Goal: Check status: Check status

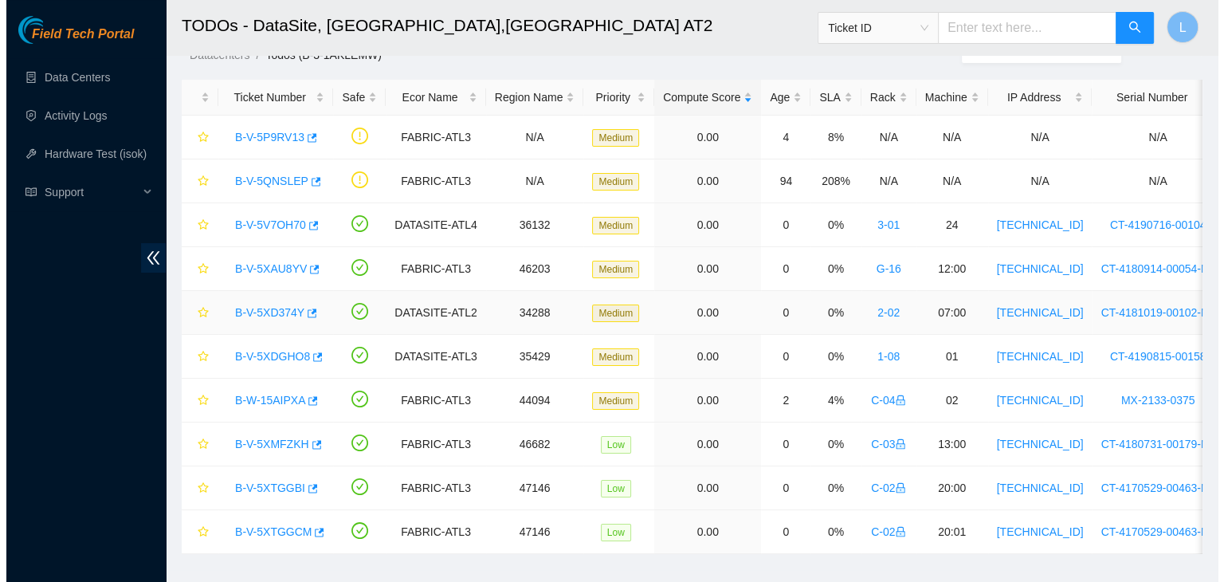
scroll to position [80, 0]
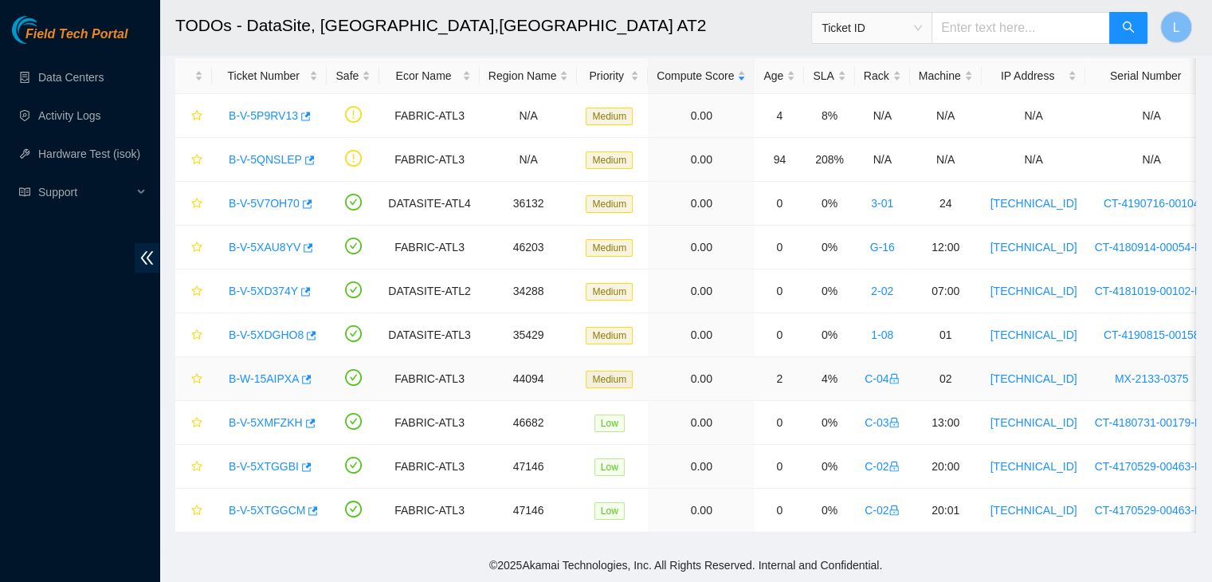
click at [266, 374] on link "B-W-15AIPXA" at bounding box center [264, 378] width 70 height 13
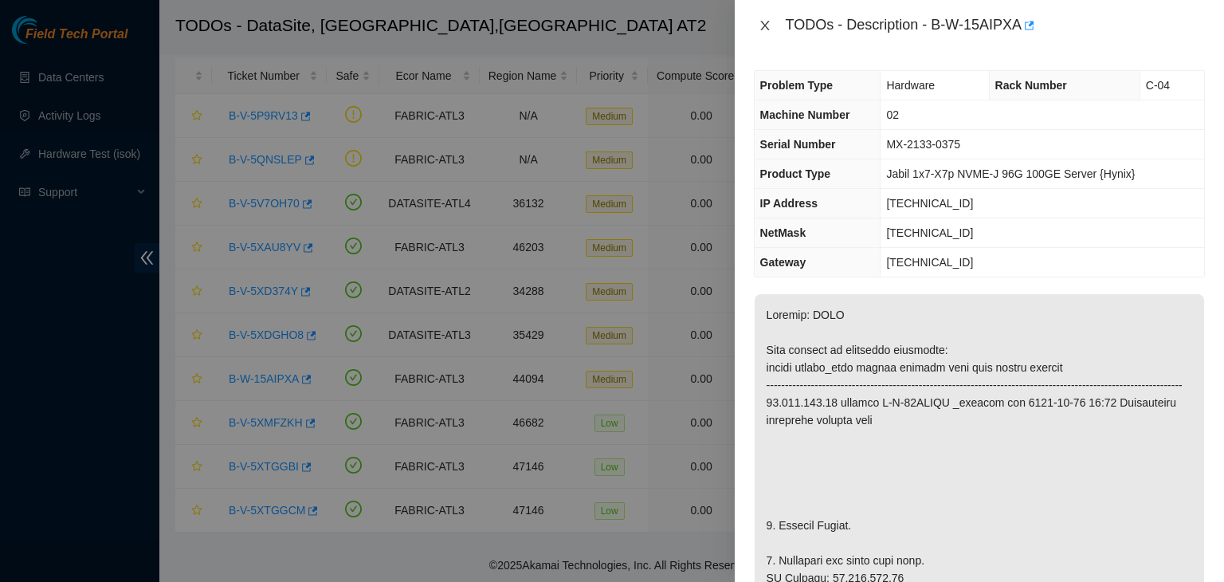
click at [771, 24] on icon "close" at bounding box center [765, 25] width 13 height 13
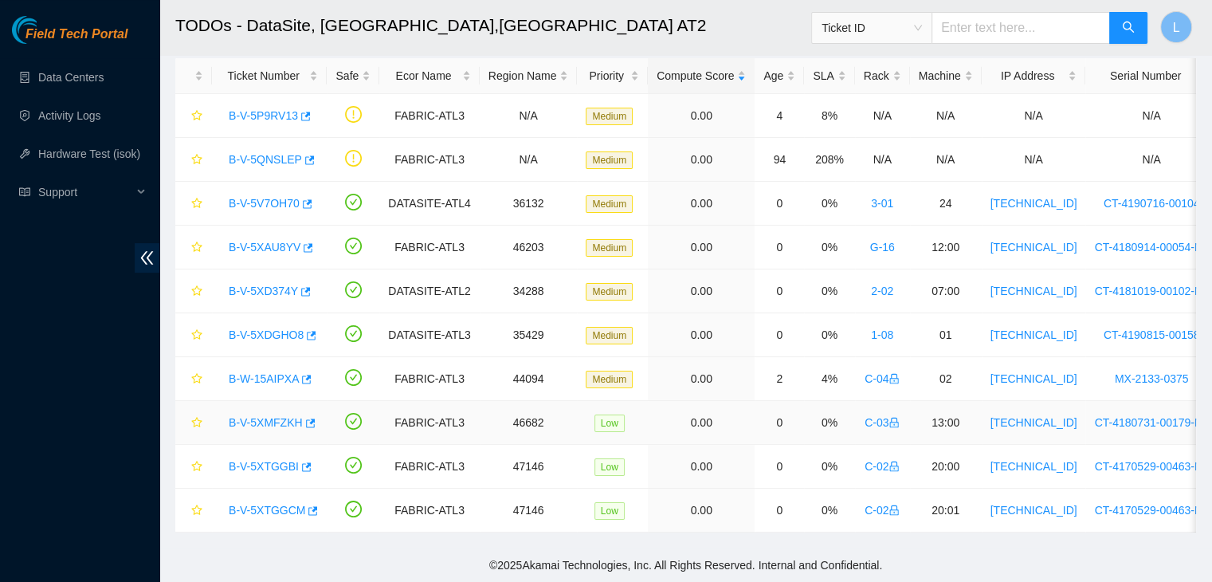
click at [279, 418] on link "B-V-5XMFZKH" at bounding box center [266, 422] width 74 height 13
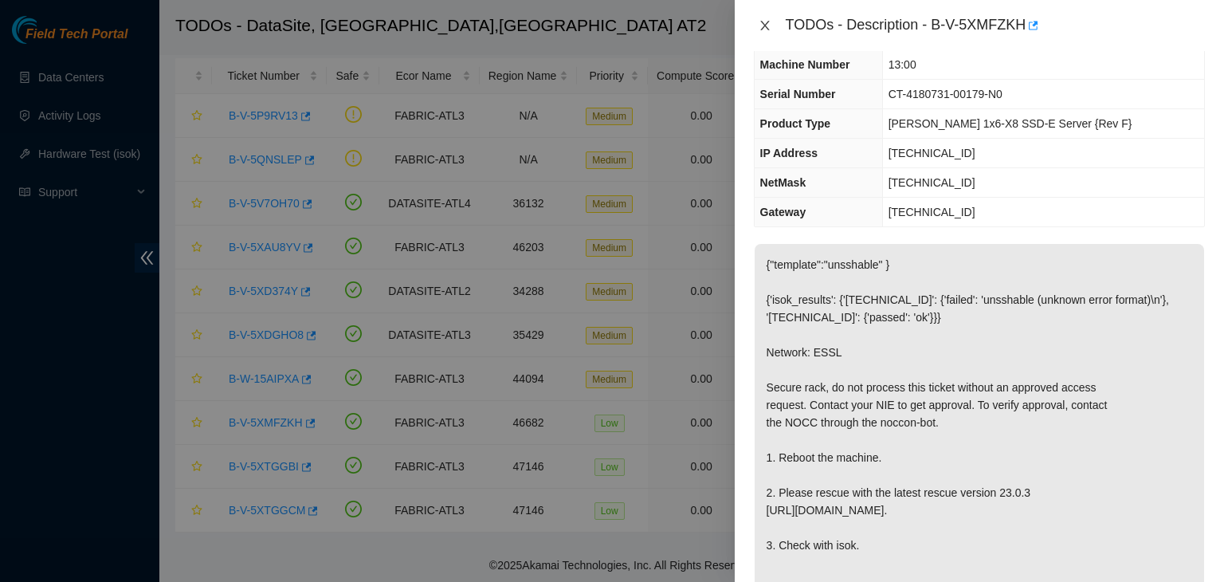
click at [772, 26] on button "Close" at bounding box center [765, 25] width 22 height 15
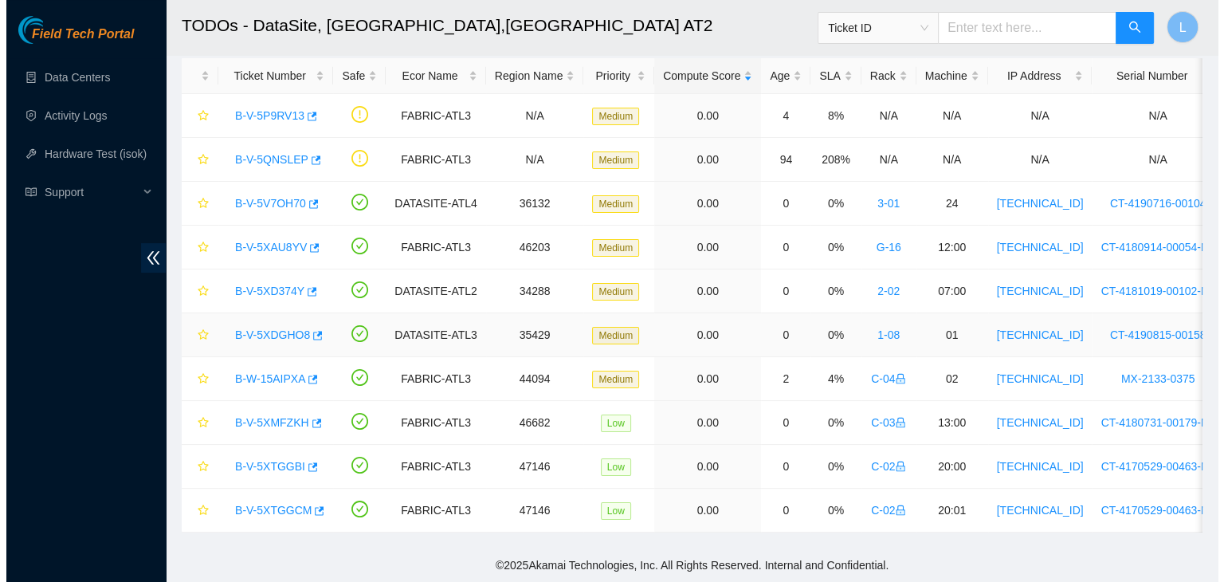
scroll to position [115, 0]
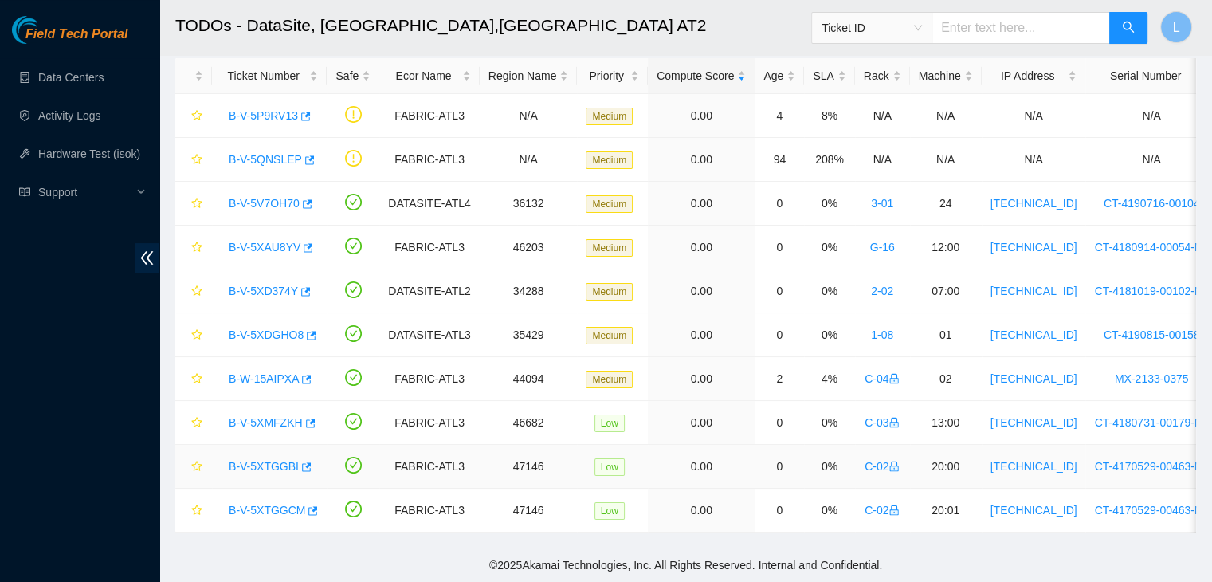
click at [276, 462] on link "B-V-5XTGGBI" at bounding box center [264, 466] width 70 height 13
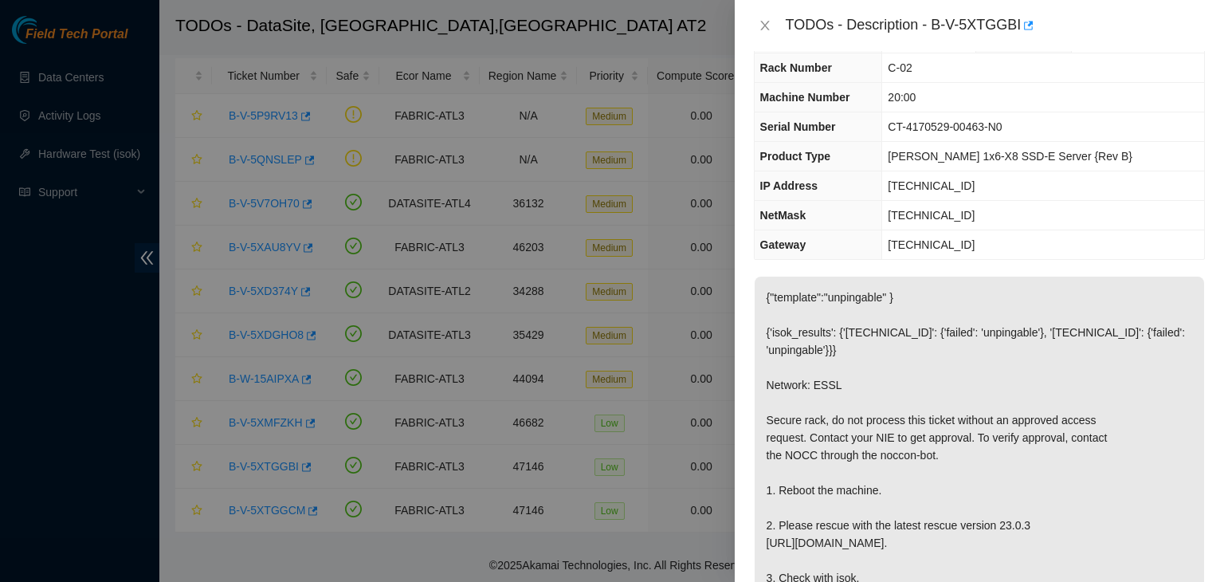
scroll to position [0, 0]
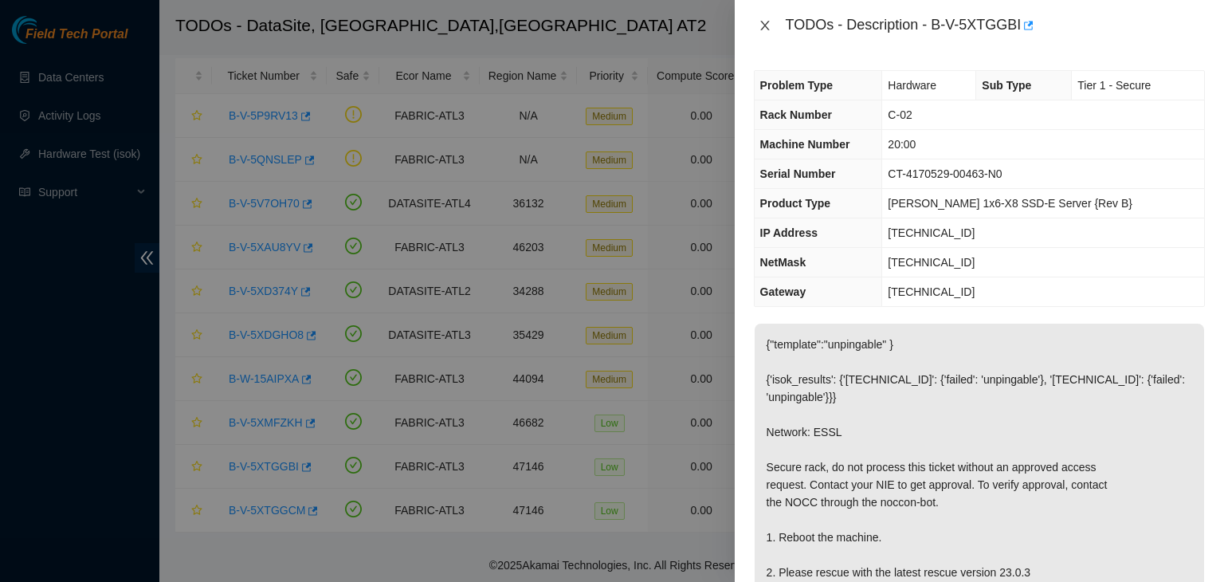
click at [762, 26] on icon "close" at bounding box center [765, 25] width 13 height 13
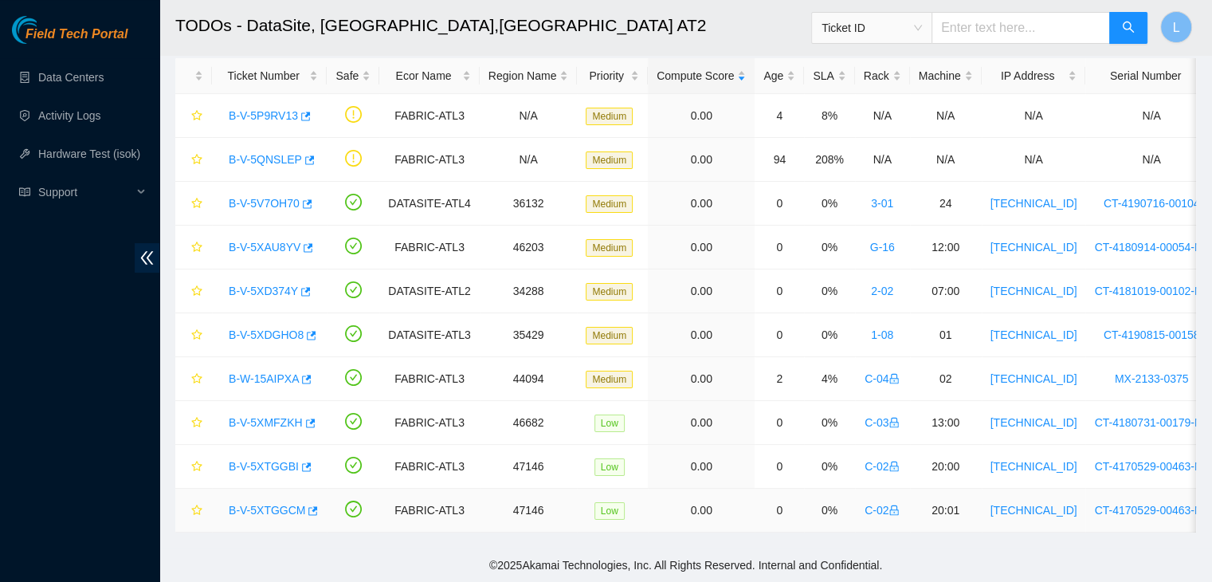
click at [271, 505] on link "B-V-5XTGGCM" at bounding box center [267, 510] width 77 height 13
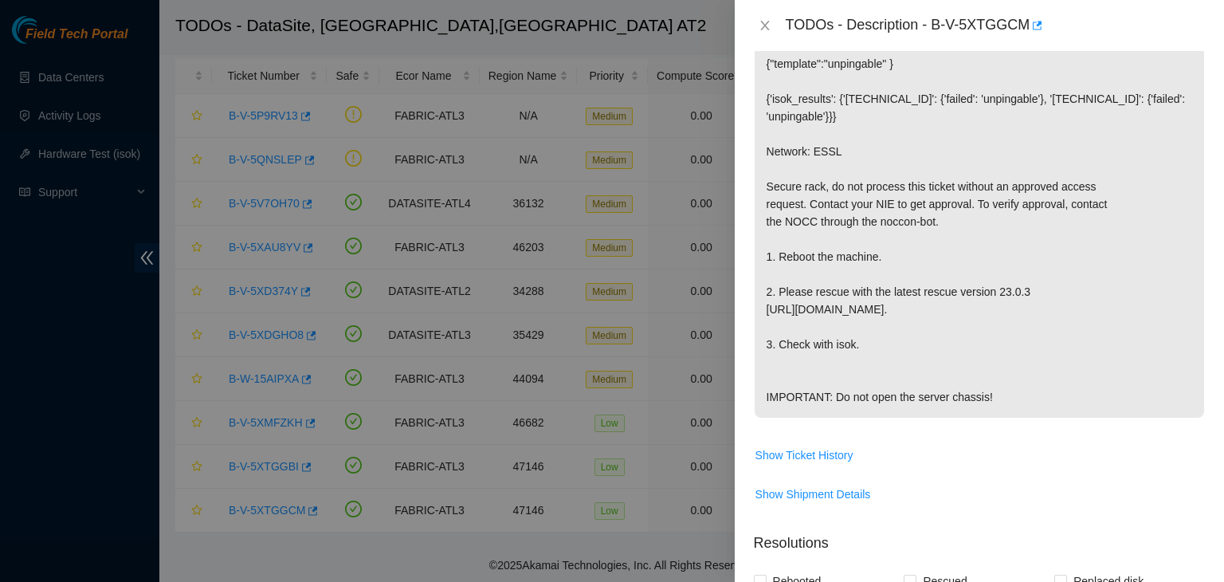
scroll to position [319, 0]
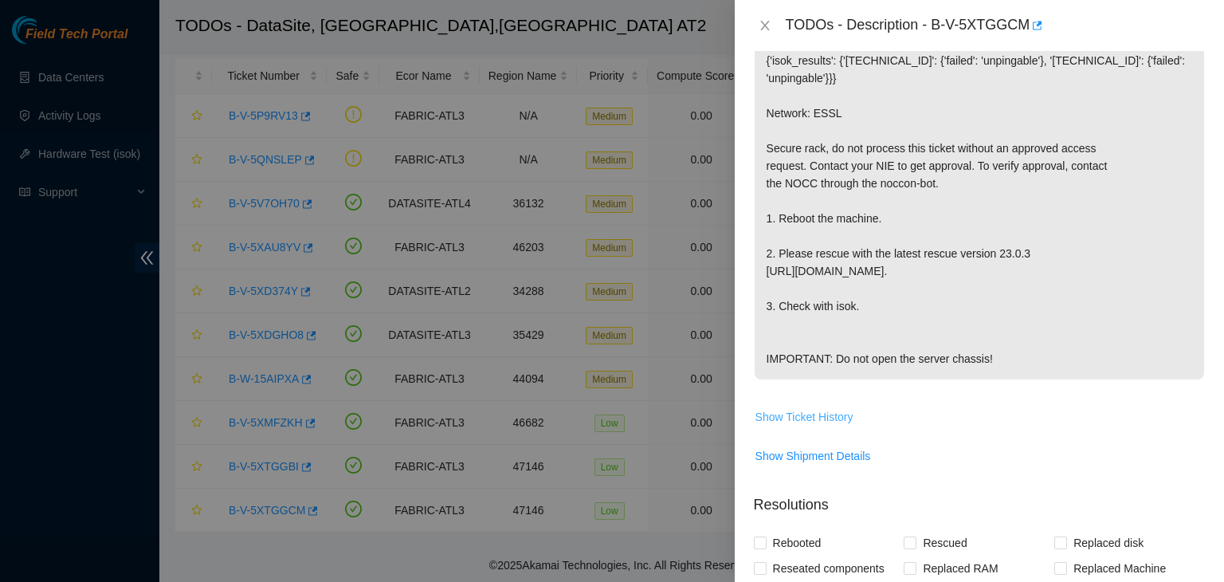
click at [815, 426] on span "Show Ticket History" at bounding box center [805, 417] width 98 height 18
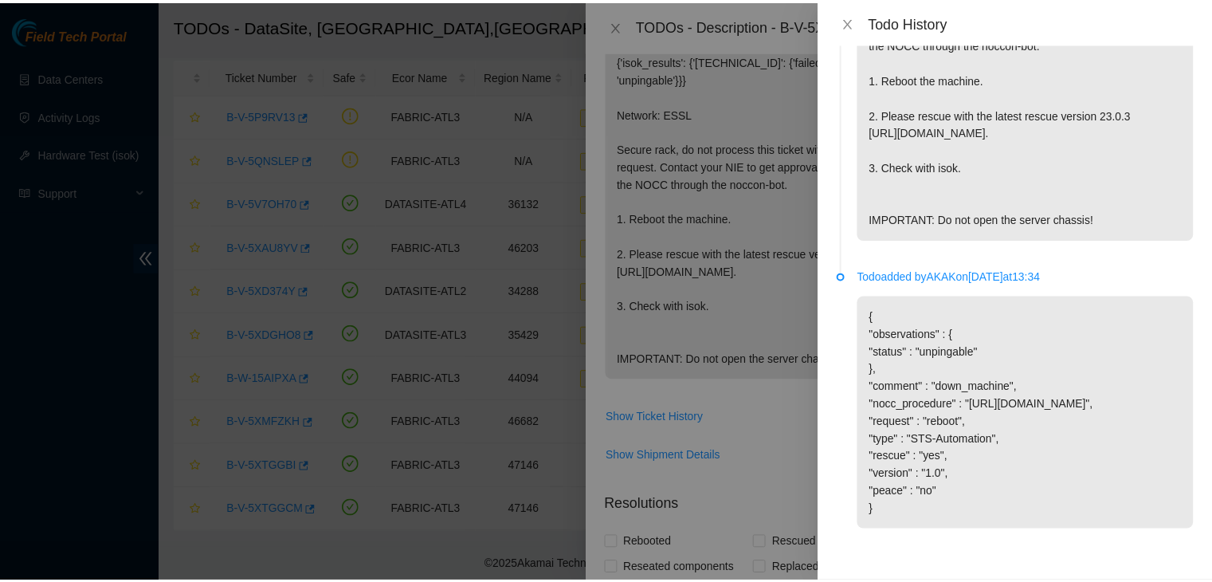
scroll to position [308, 0]
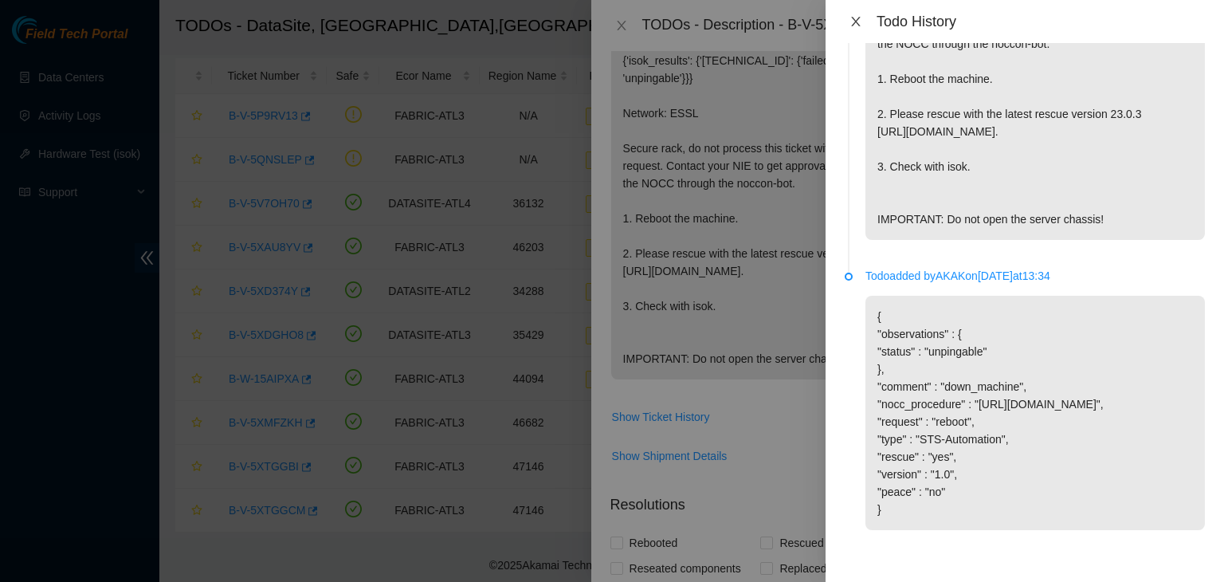
click at [855, 14] on div "Todo History" at bounding box center [1025, 22] width 360 height 18
click at [843, 21] on div "Todo History" at bounding box center [1025, 21] width 399 height 43
click at [855, 20] on icon "close" at bounding box center [855, 22] width 9 height 10
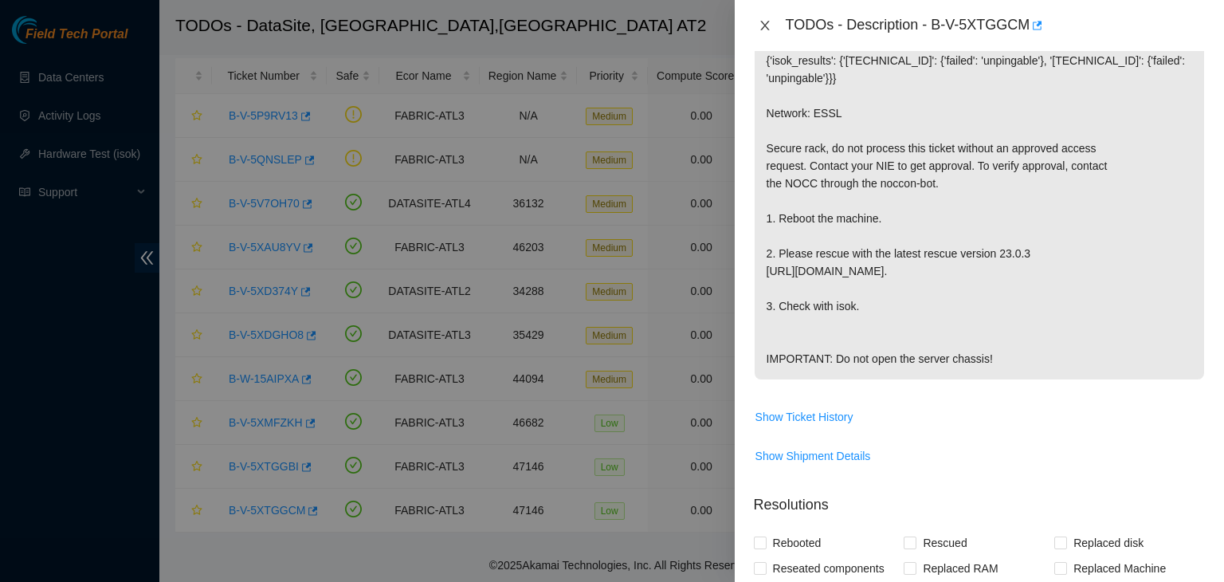
click at [765, 29] on icon "close" at bounding box center [765, 25] width 13 height 13
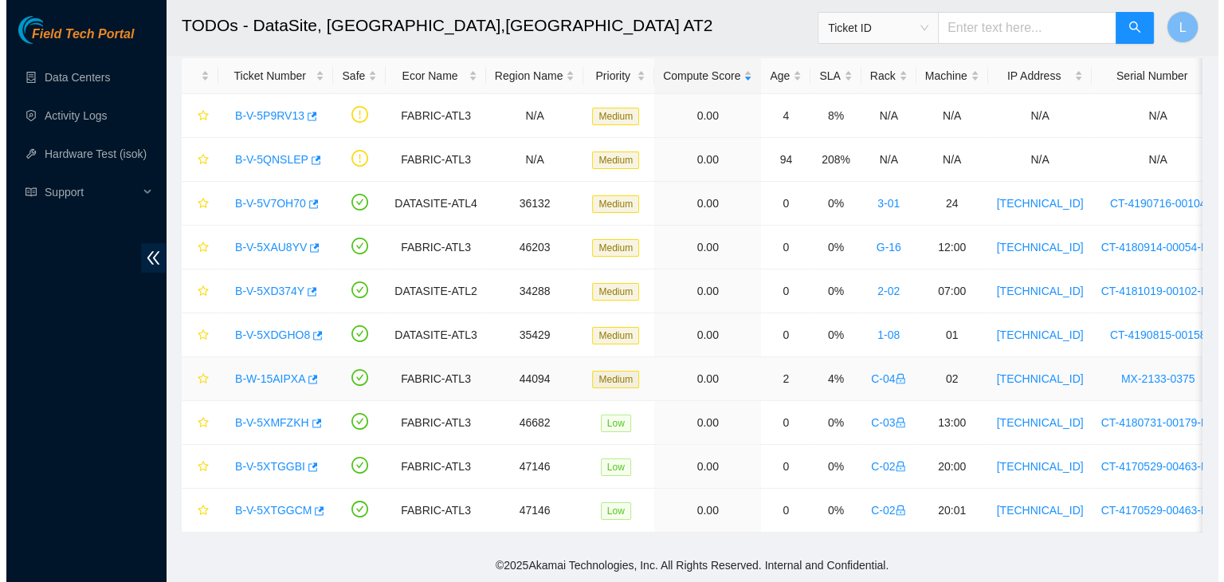
scroll to position [342, 0]
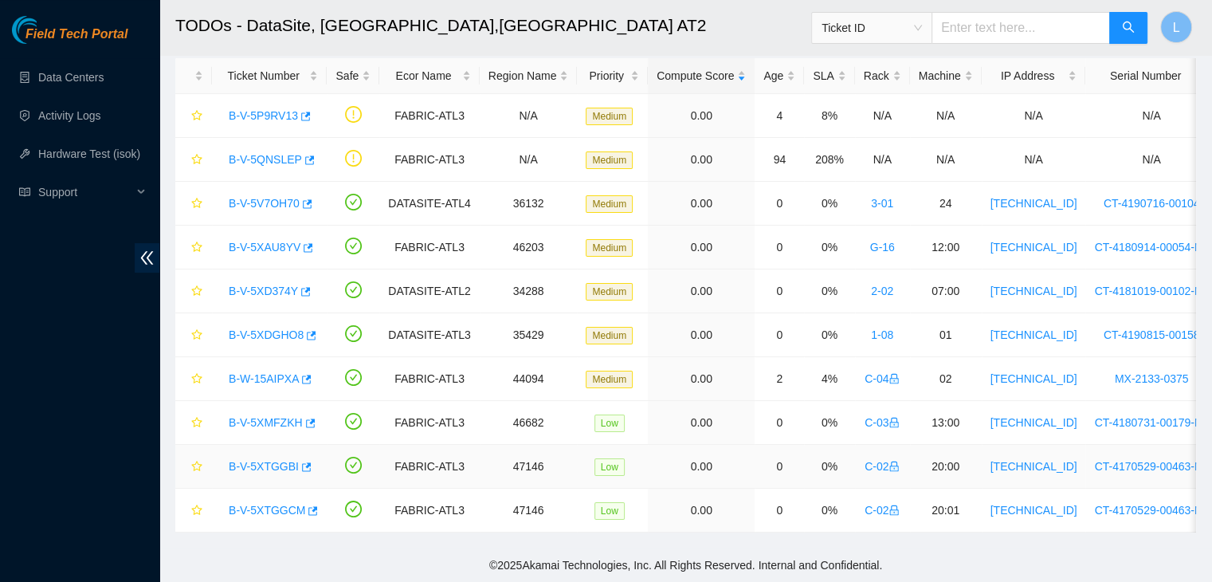
click at [283, 460] on link "B-V-5XTGGBI" at bounding box center [264, 466] width 70 height 13
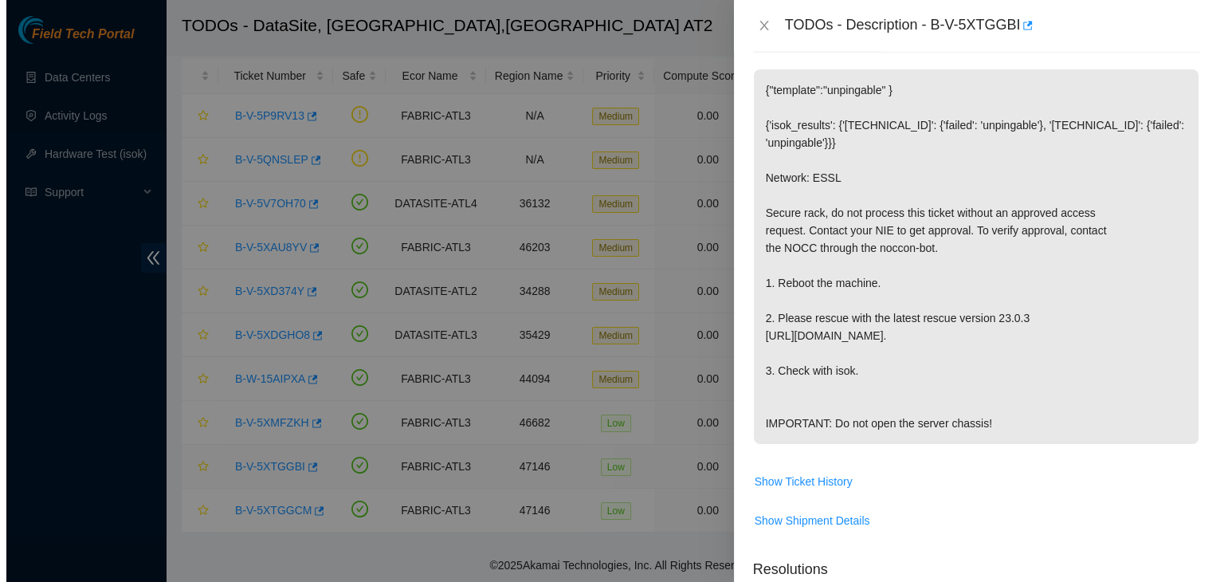
scroll to position [319, 0]
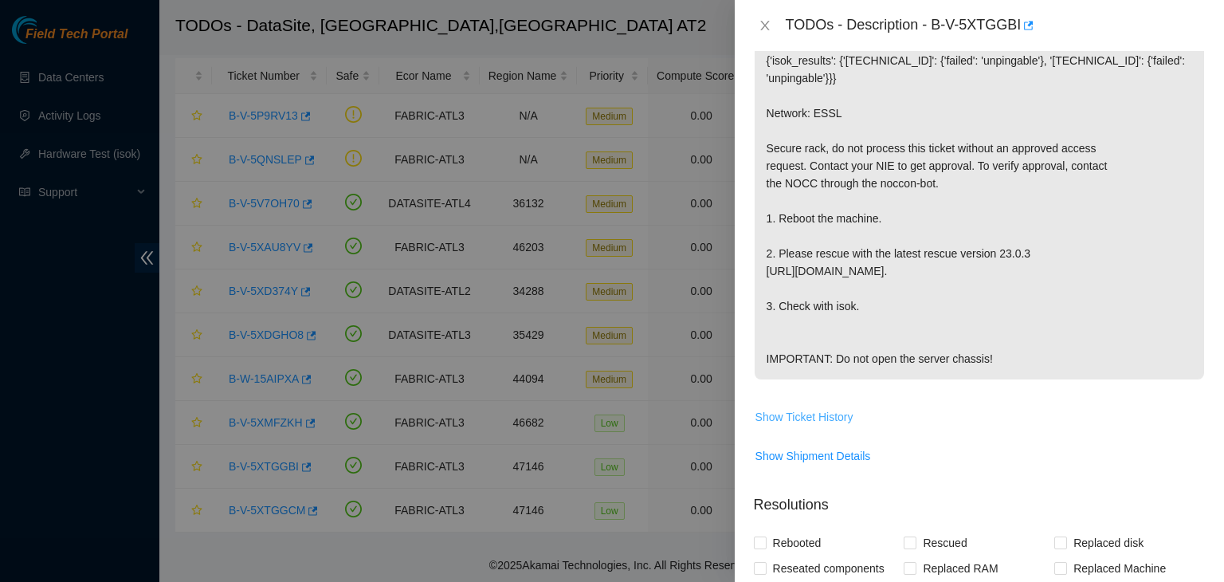
click at [838, 426] on span "Show Ticket History" at bounding box center [805, 417] width 98 height 18
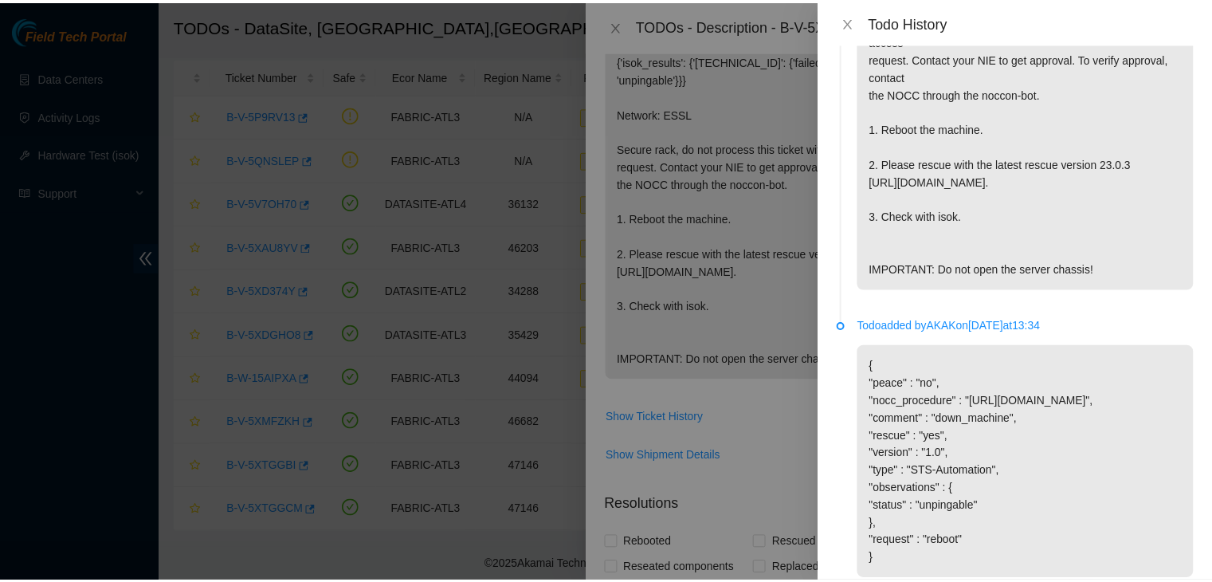
scroll to position [308, 0]
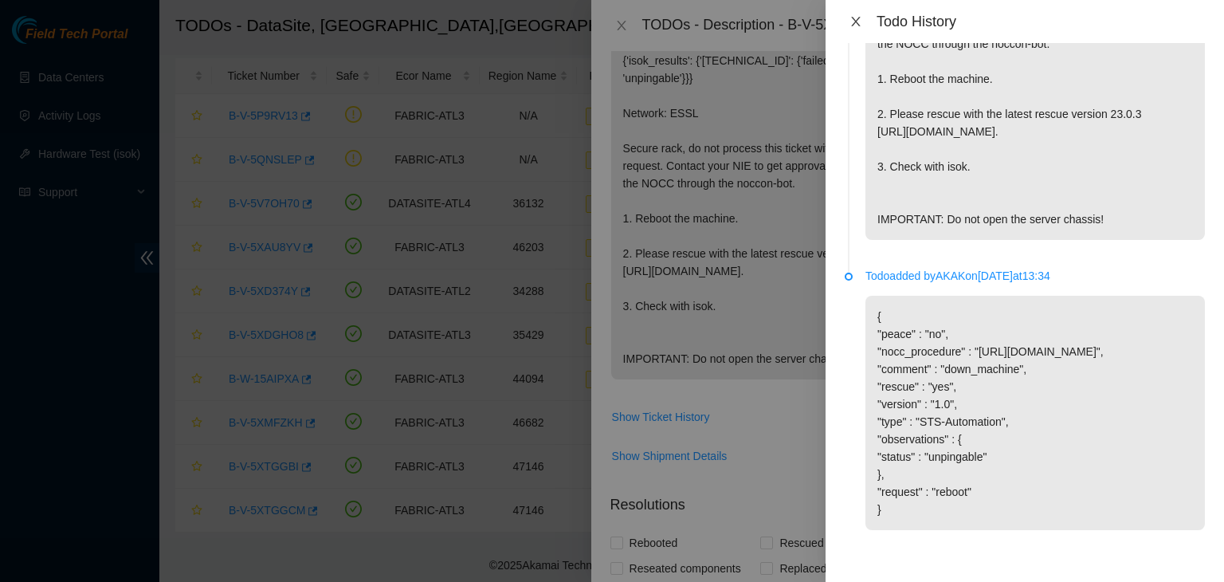
click at [861, 17] on icon "close" at bounding box center [856, 21] width 13 height 13
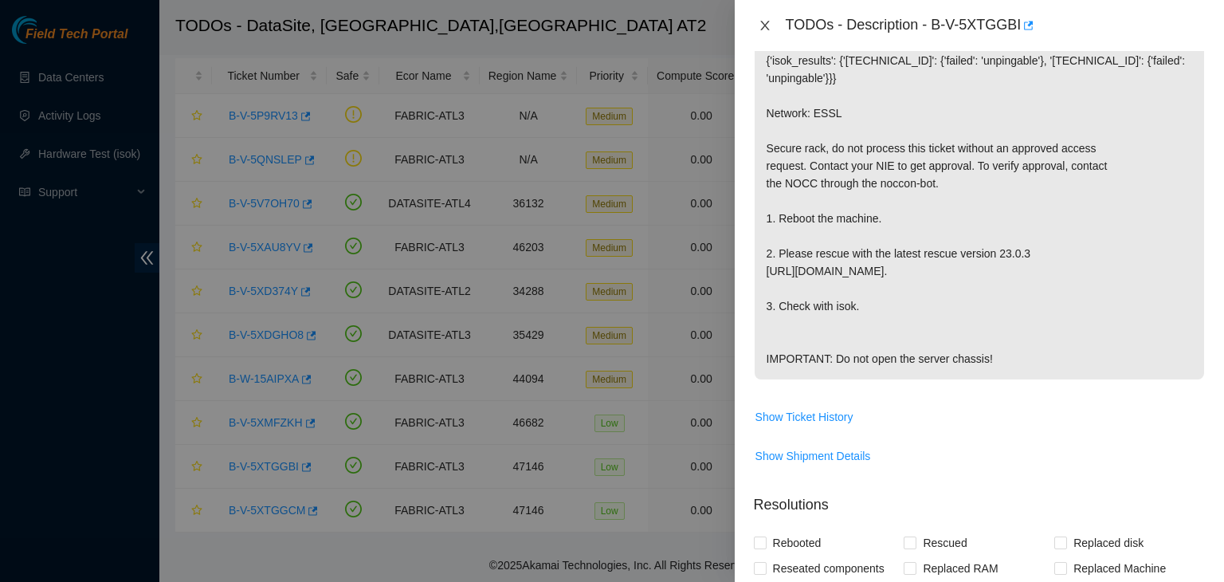
click at [767, 28] on icon "close" at bounding box center [764, 26] width 9 height 10
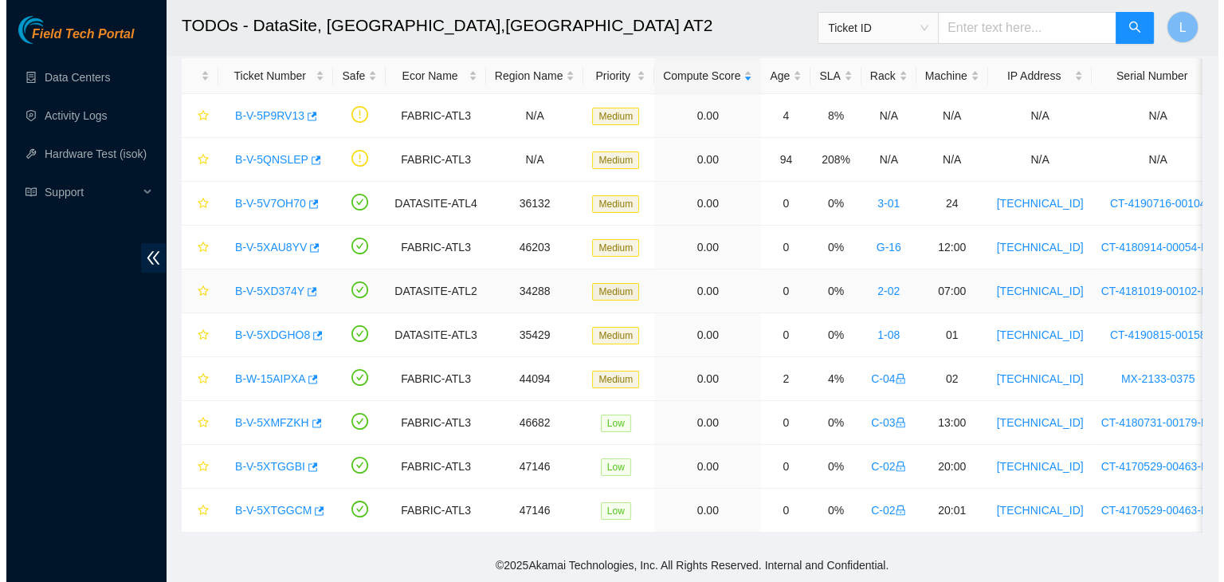
scroll to position [342, 0]
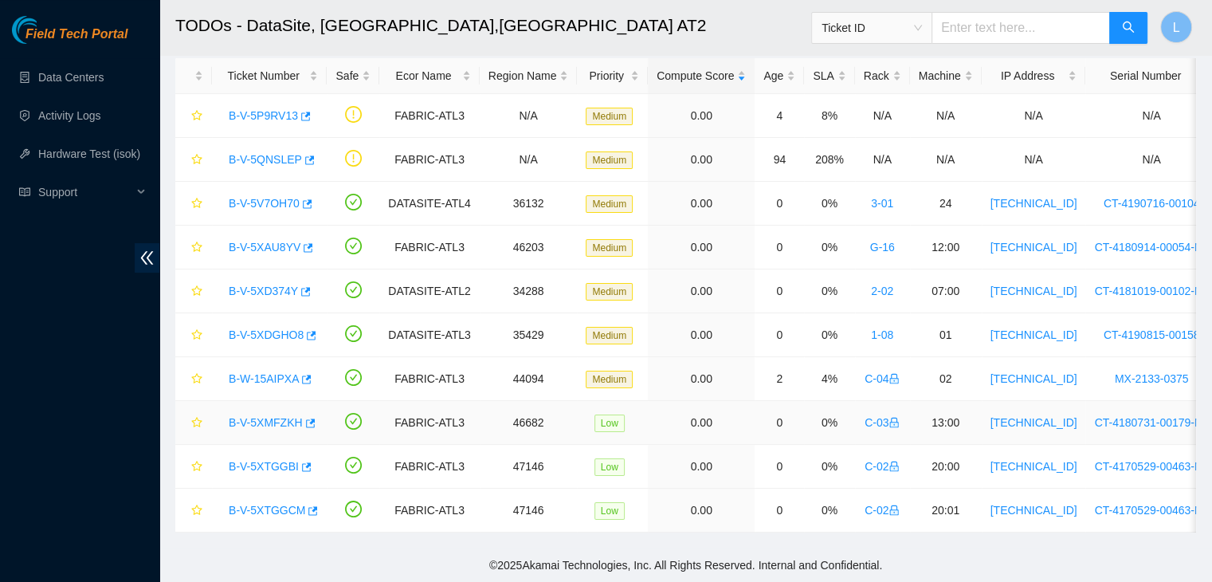
click at [283, 417] on link "B-V-5XMFZKH" at bounding box center [266, 422] width 74 height 13
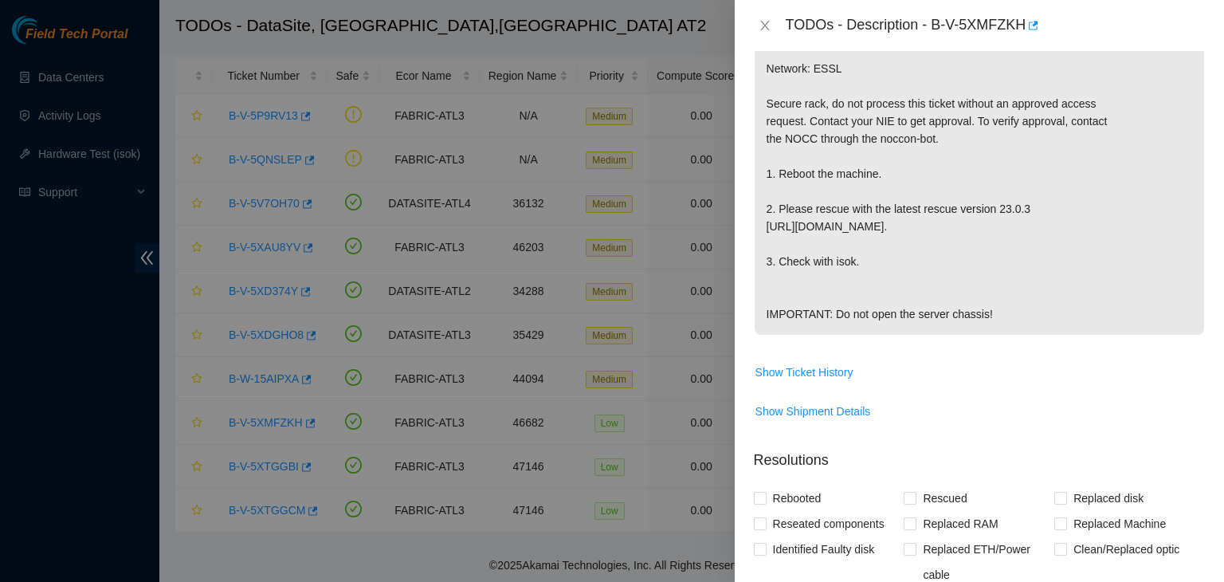
scroll to position [478, 0]
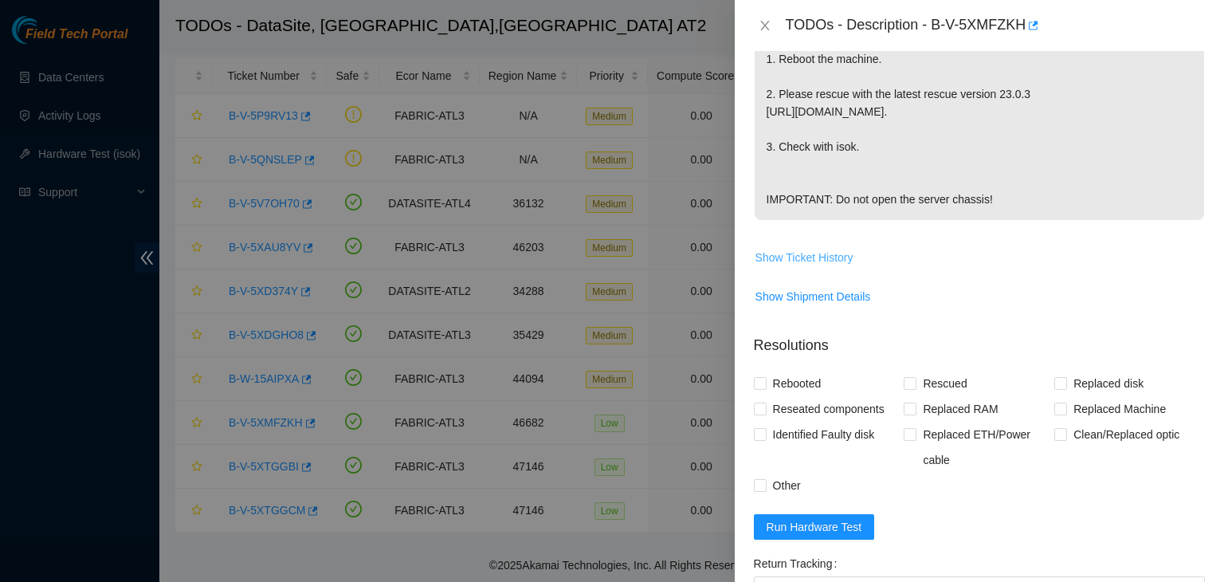
click at [835, 266] on span "Show Ticket History" at bounding box center [805, 258] width 98 height 18
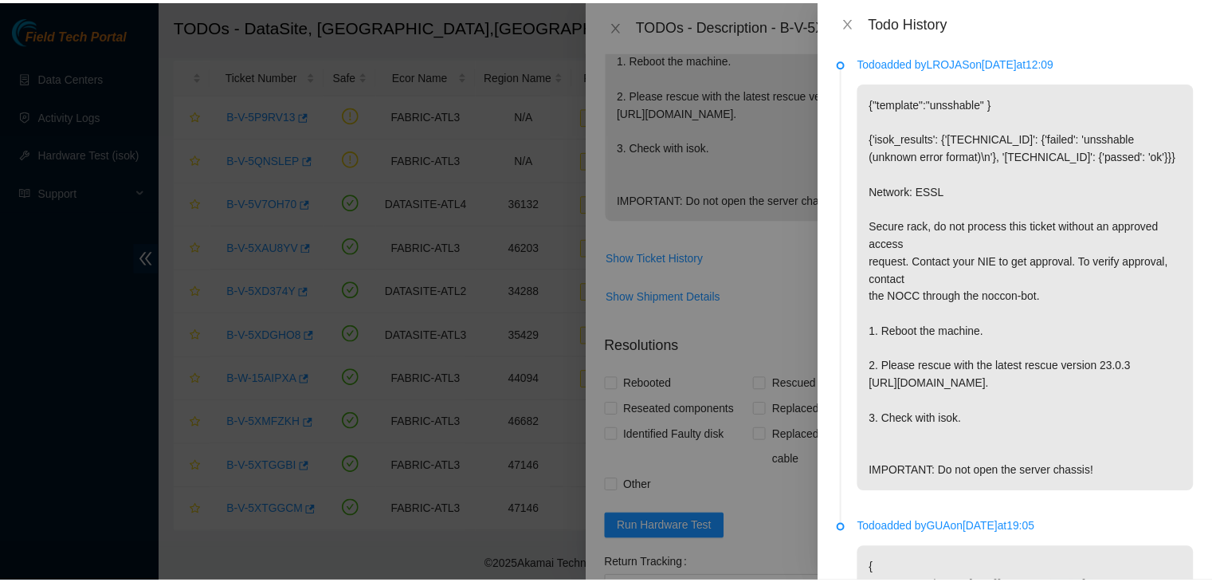
scroll to position [0, 0]
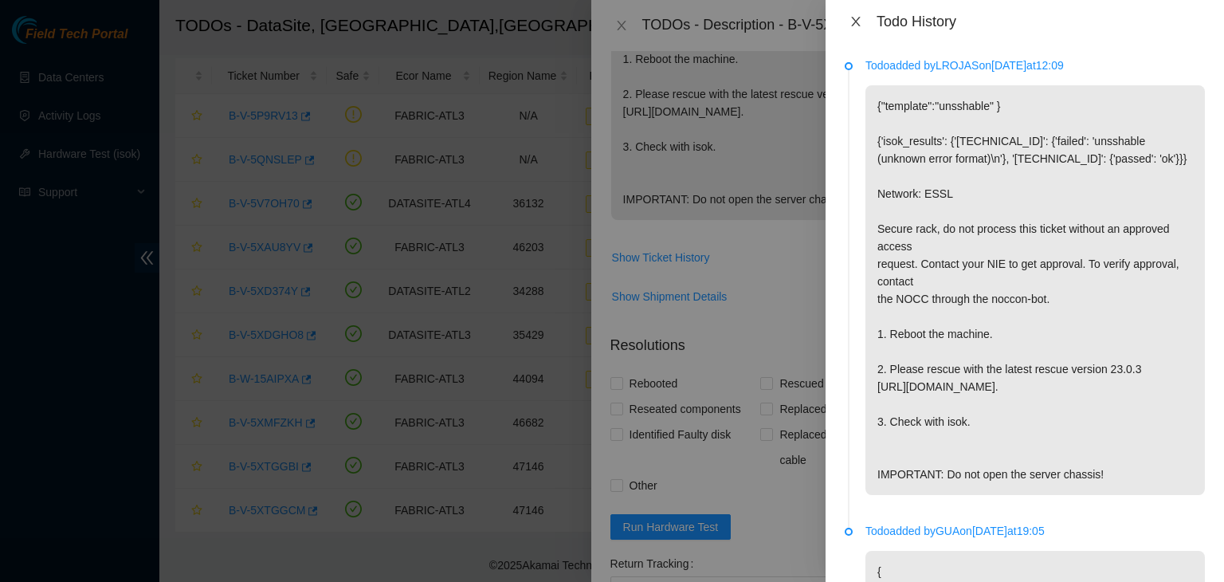
click at [855, 22] on icon "close" at bounding box center [856, 21] width 13 height 13
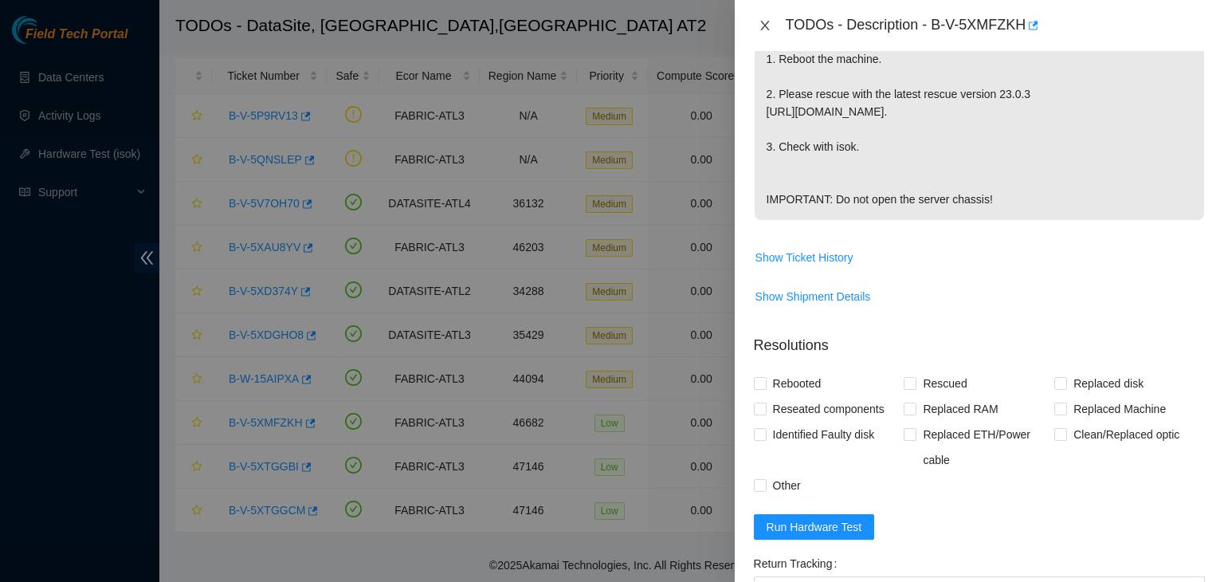
click at [768, 26] on icon "close" at bounding box center [765, 25] width 13 height 13
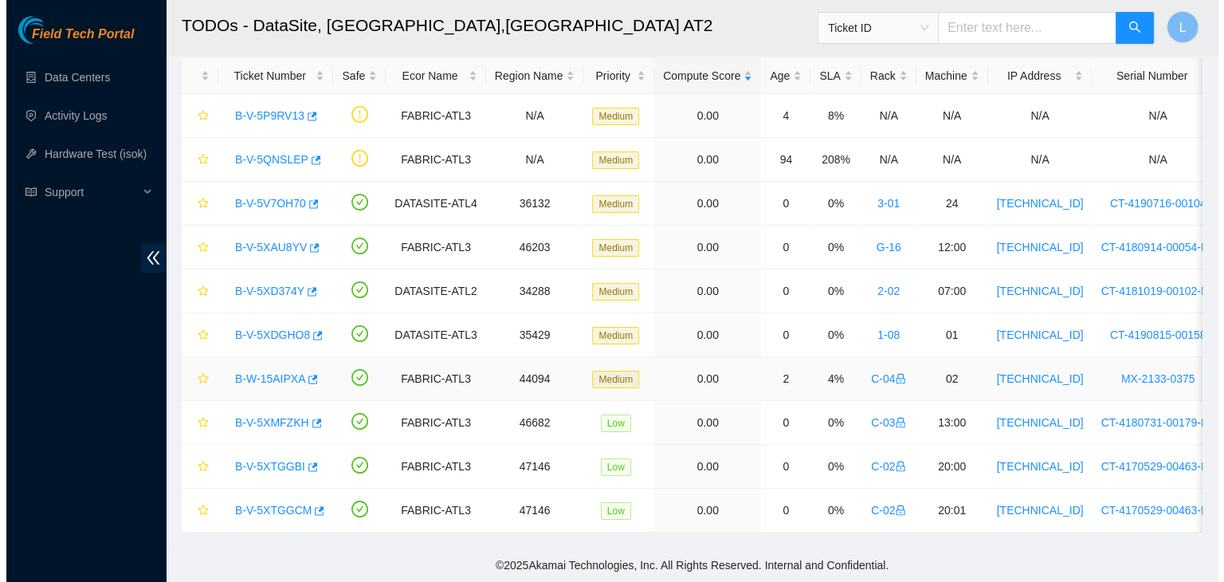
scroll to position [469, 0]
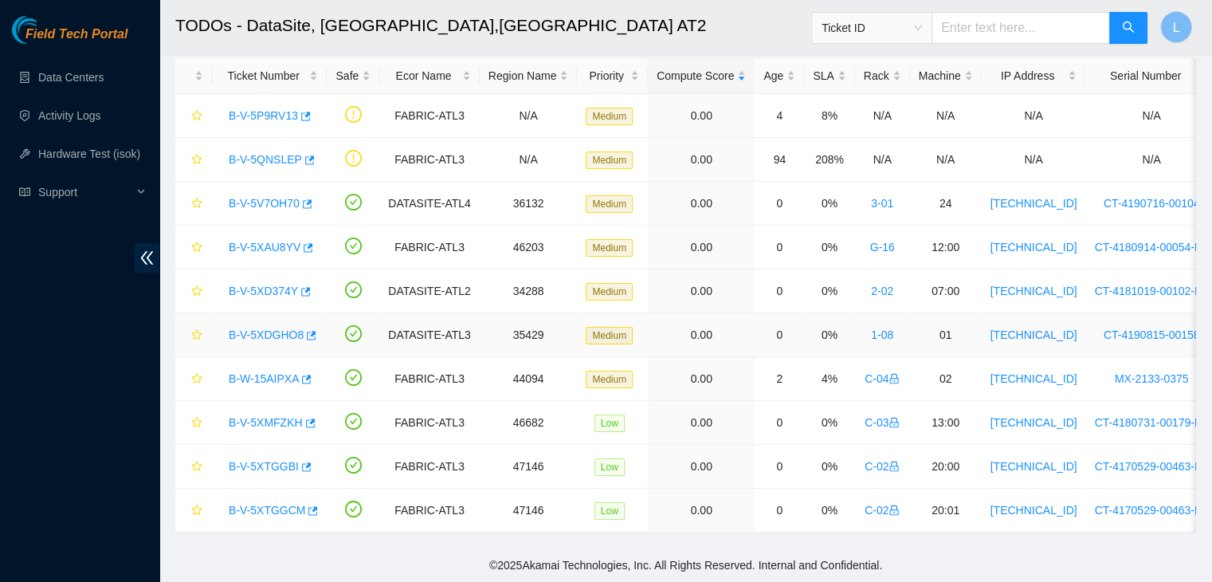
click at [268, 329] on link "B-V-5XDGHO8" at bounding box center [266, 334] width 75 height 13
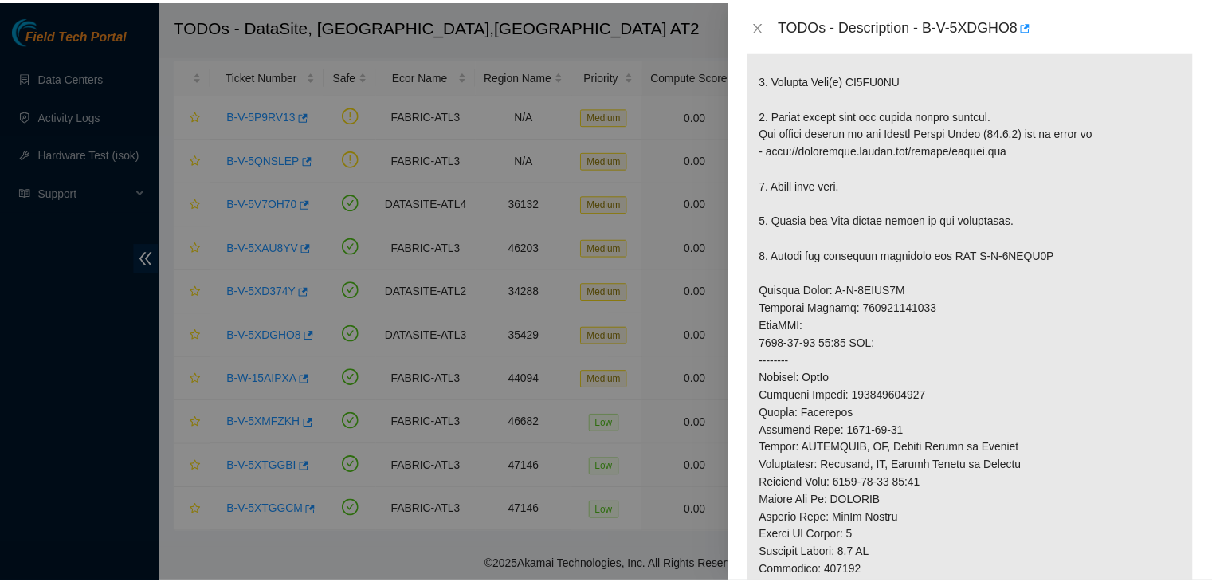
scroll to position [399, 0]
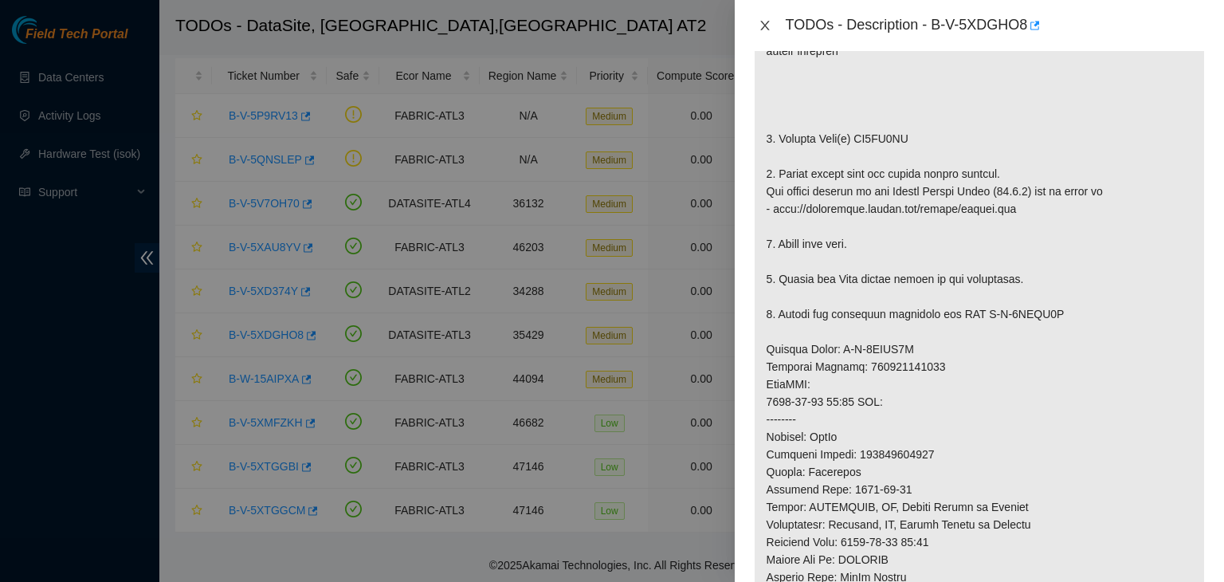
click at [766, 25] on icon "close" at bounding box center [765, 25] width 13 height 13
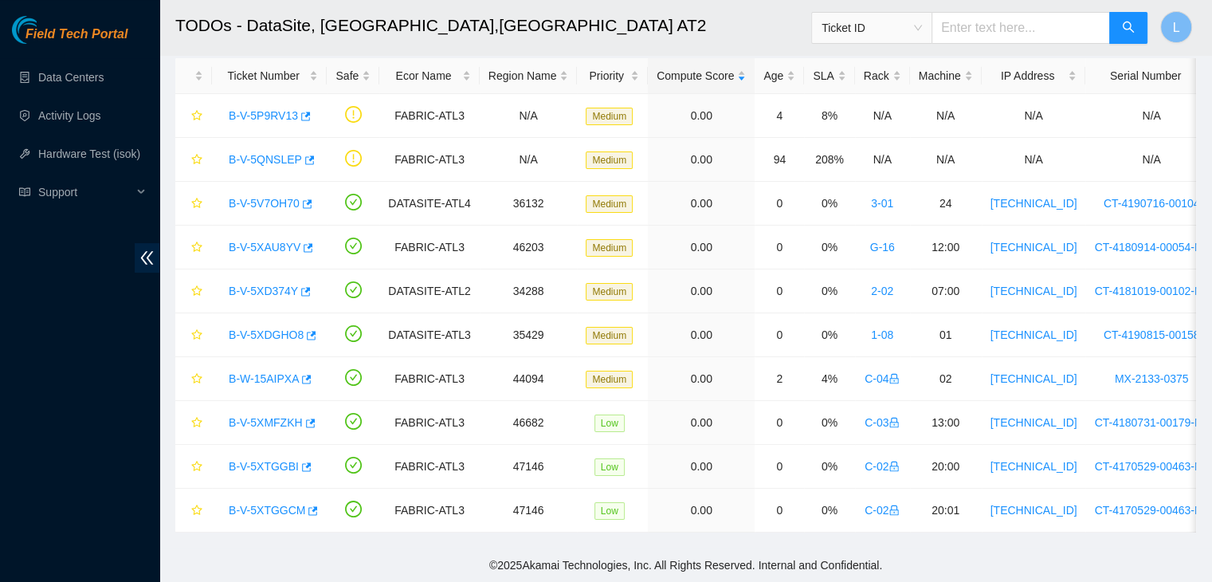
scroll to position [422, 0]
